Goal: Find specific page/section: Find specific page/section

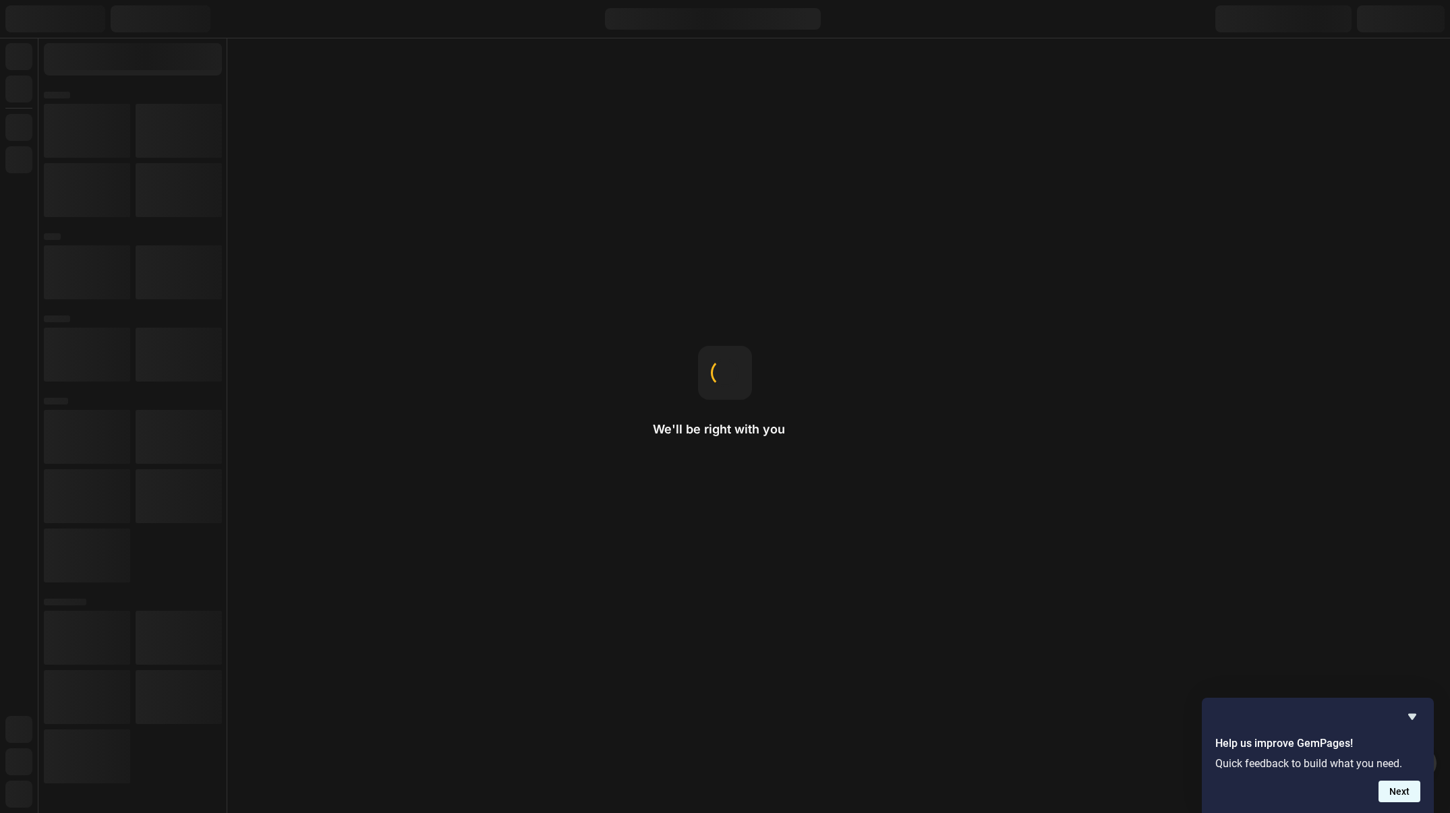
click at [1402, 795] on button "Next" at bounding box center [1399, 792] width 42 height 22
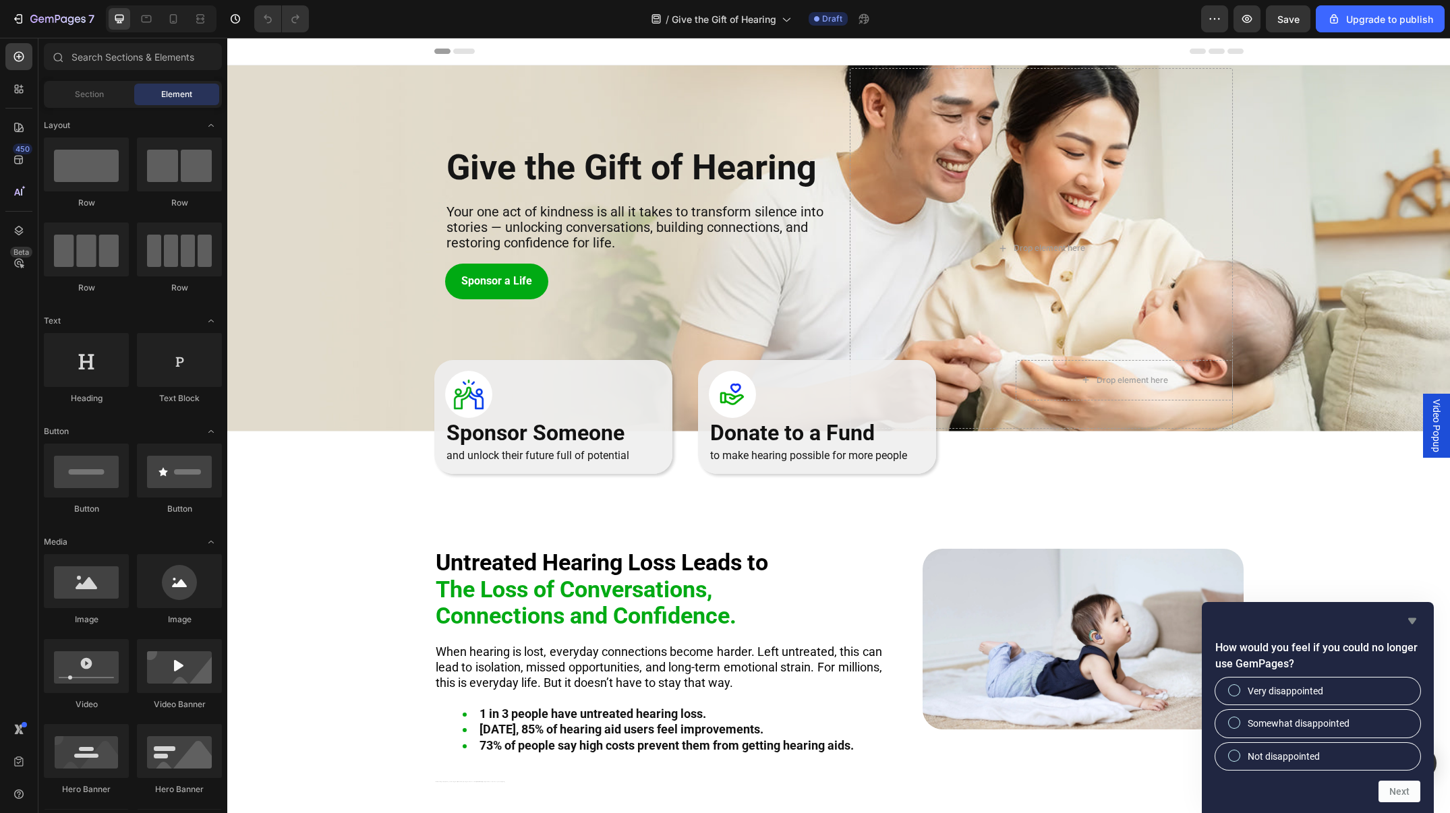
click at [1411, 616] on icon "Hide survey" at bounding box center [1412, 621] width 16 height 16
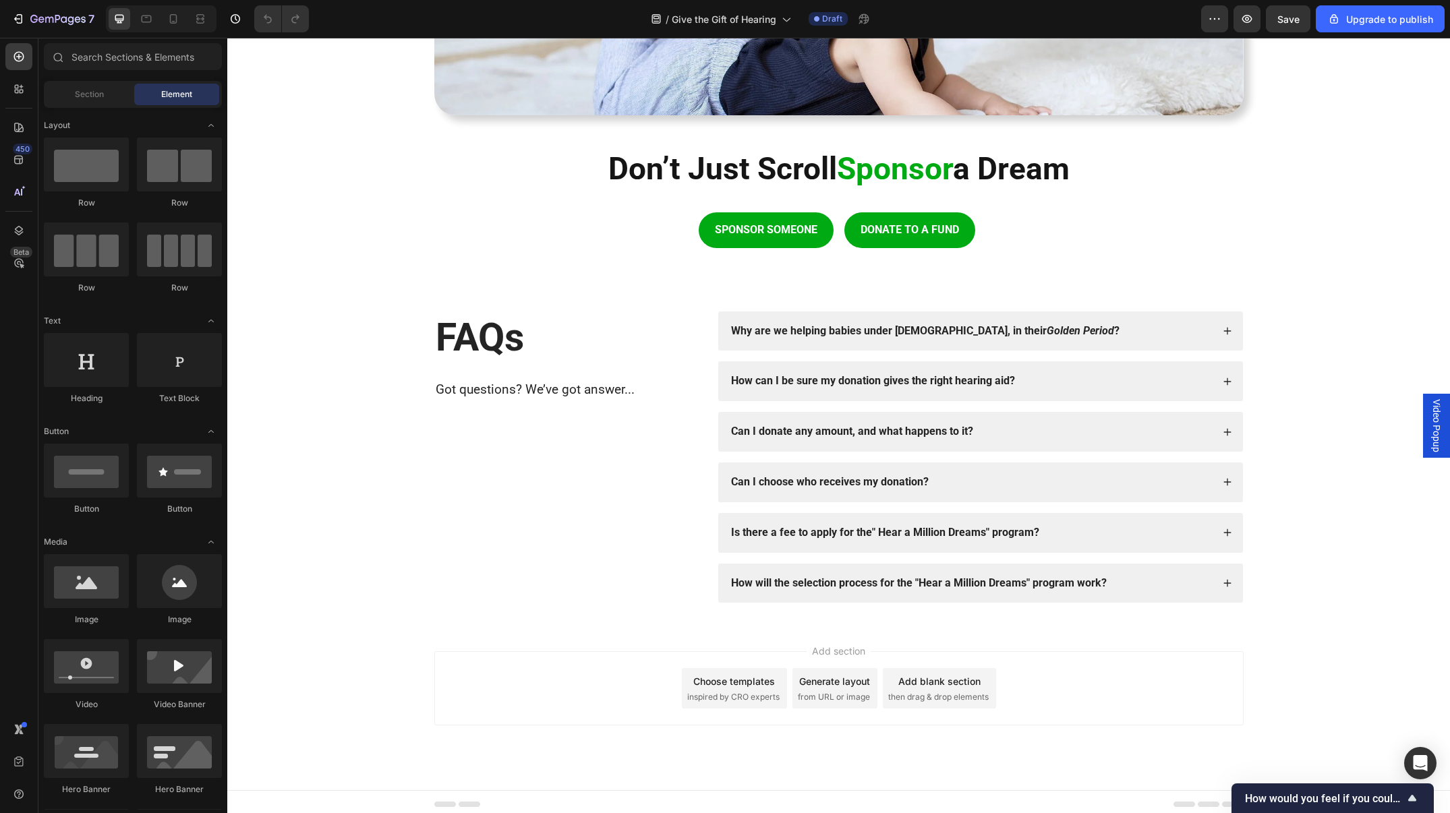
scroll to position [2111, 0]
click at [828, 160] on h2 "Don’t Just Scroll Sponsor a Dream" at bounding box center [838, 168] width 809 height 43
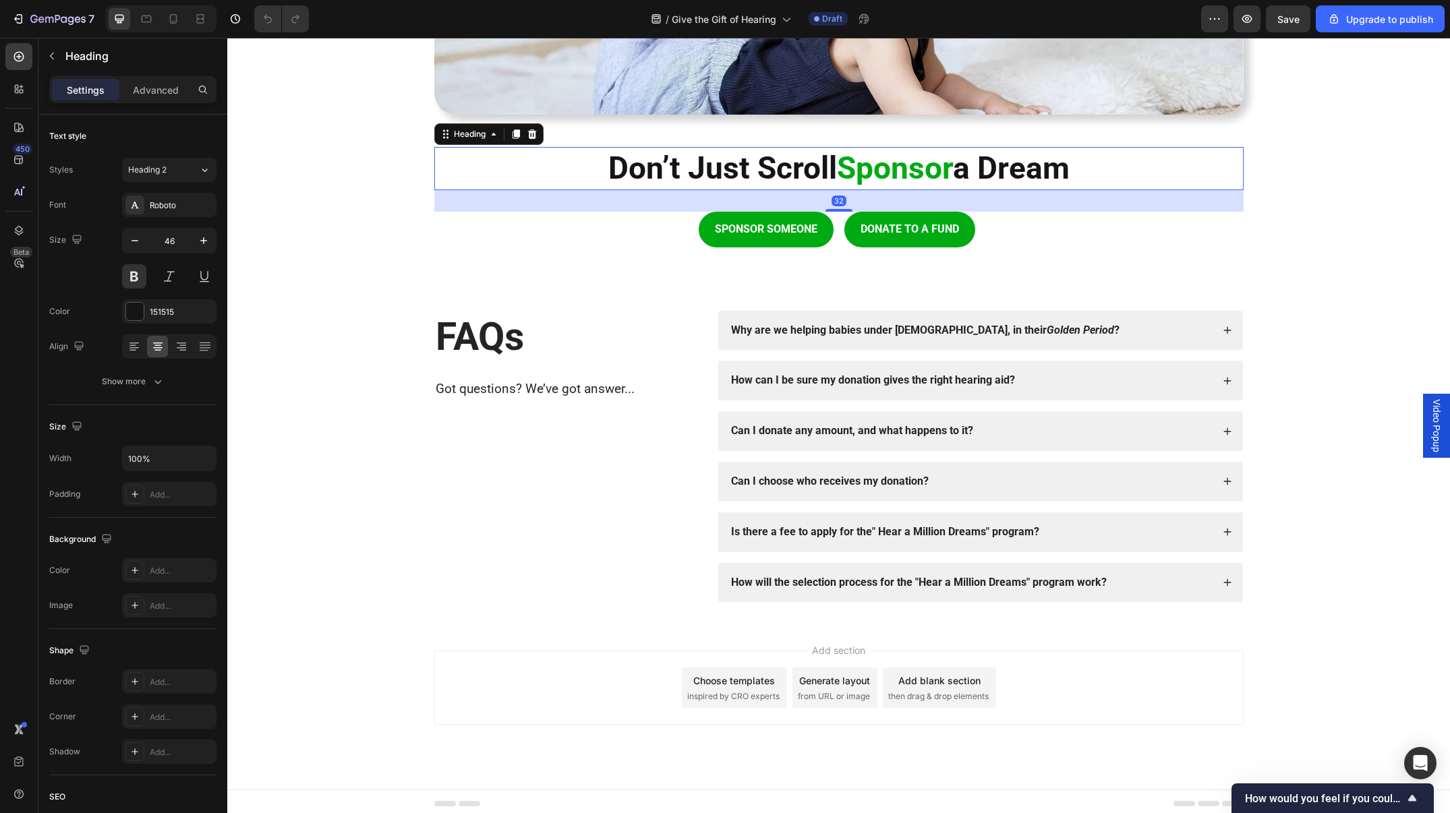
click at [828, 160] on h2 "Don’t Just Scroll Sponsor a Dream" at bounding box center [838, 168] width 809 height 43
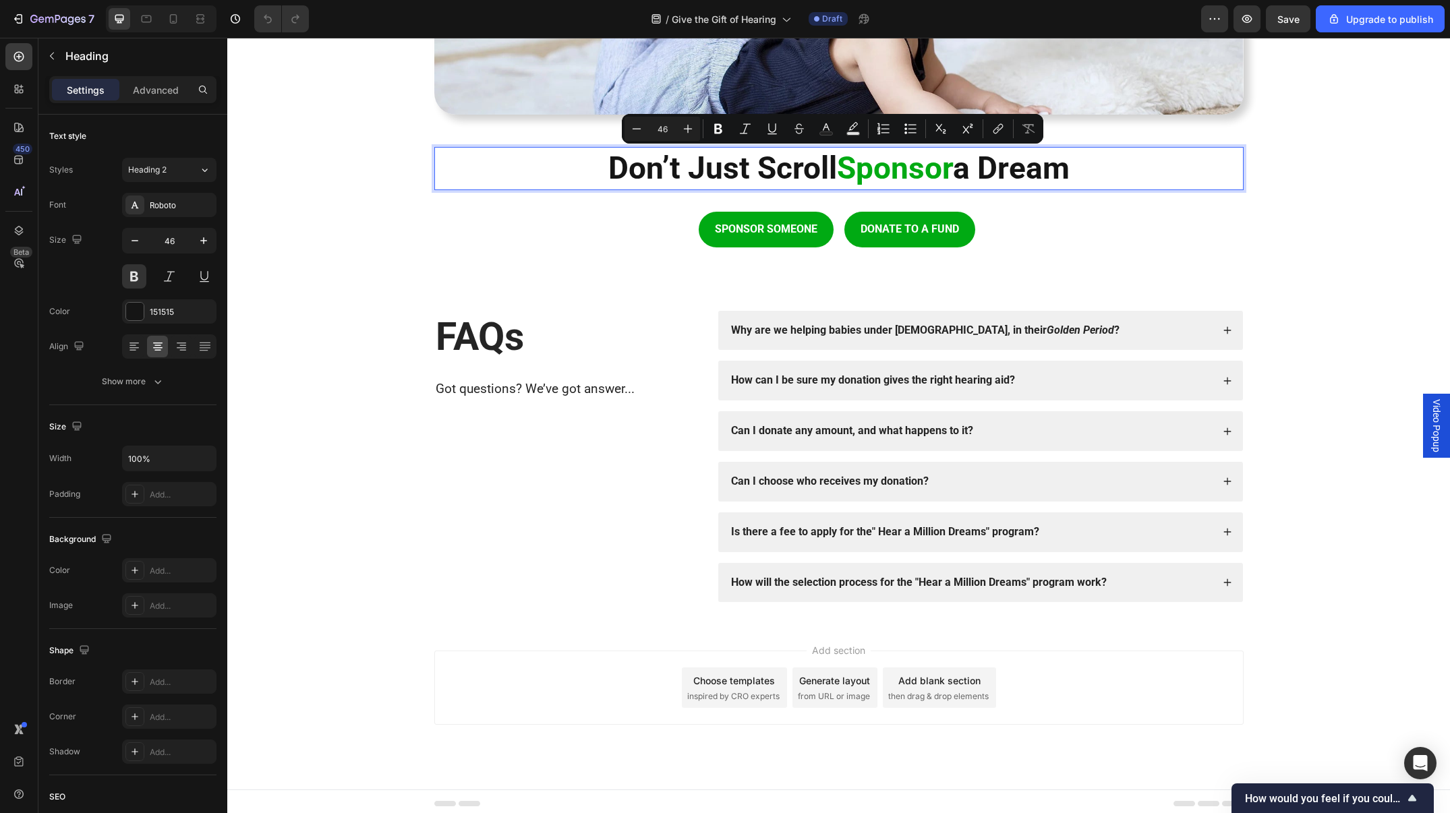
click at [828, 160] on p "Don’t Just Scroll Sponsor a Dream" at bounding box center [839, 168] width 806 height 40
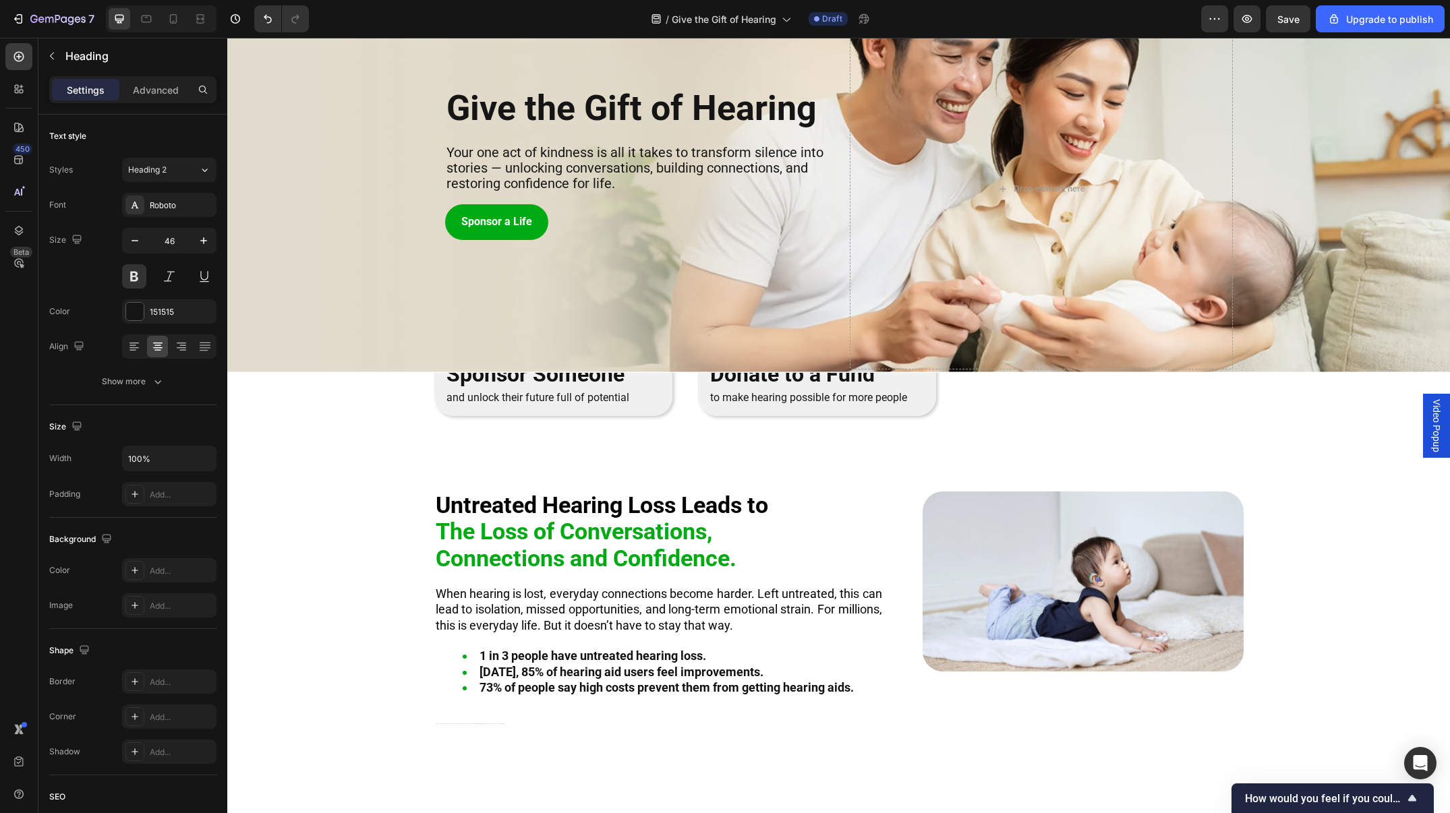
scroll to position [0, 0]
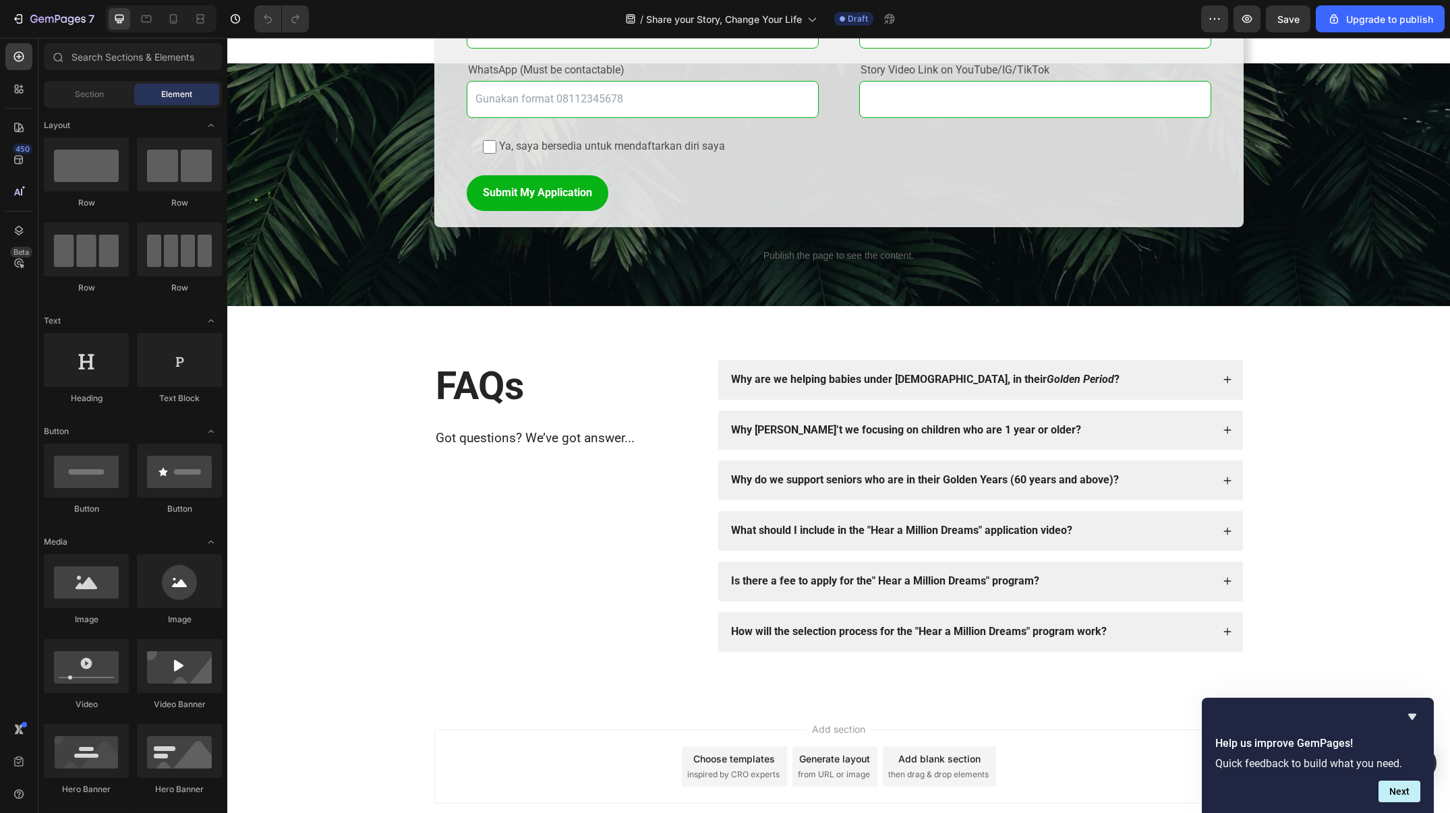
scroll to position [1847, 0]
